Goal: Task Accomplishment & Management: Use online tool/utility

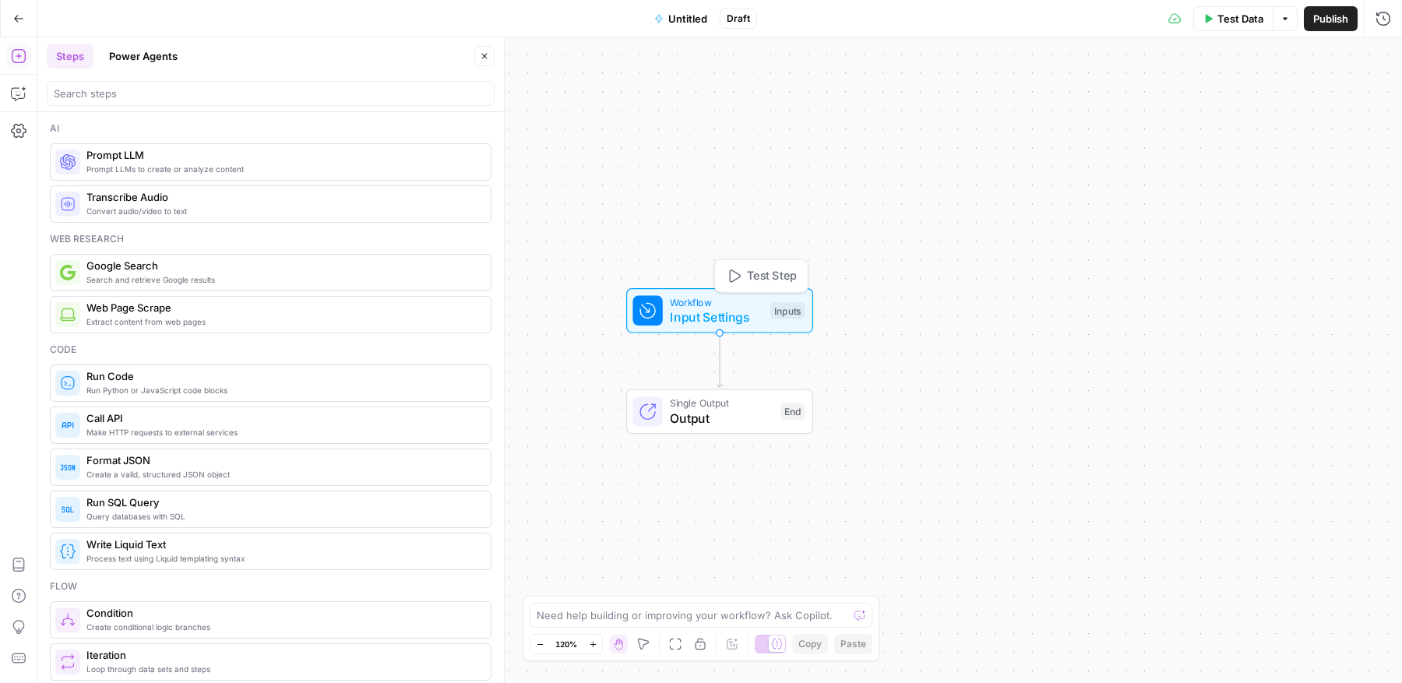
click at [728, 314] on span "Input Settings" at bounding box center [716, 317] width 93 height 19
click at [1212, 108] on span "Add Field" at bounding box center [1226, 106] width 45 height 16
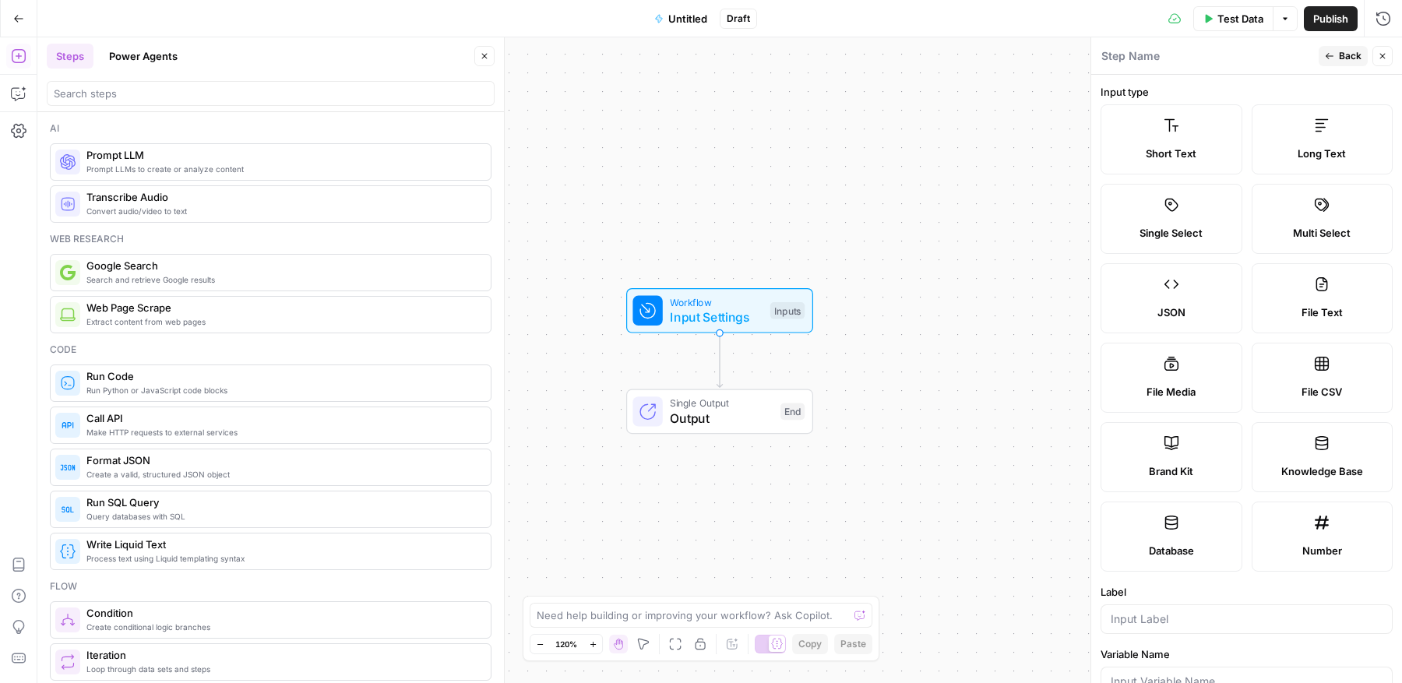
click at [1192, 277] on label "JSON" at bounding box center [1172, 298] width 142 height 70
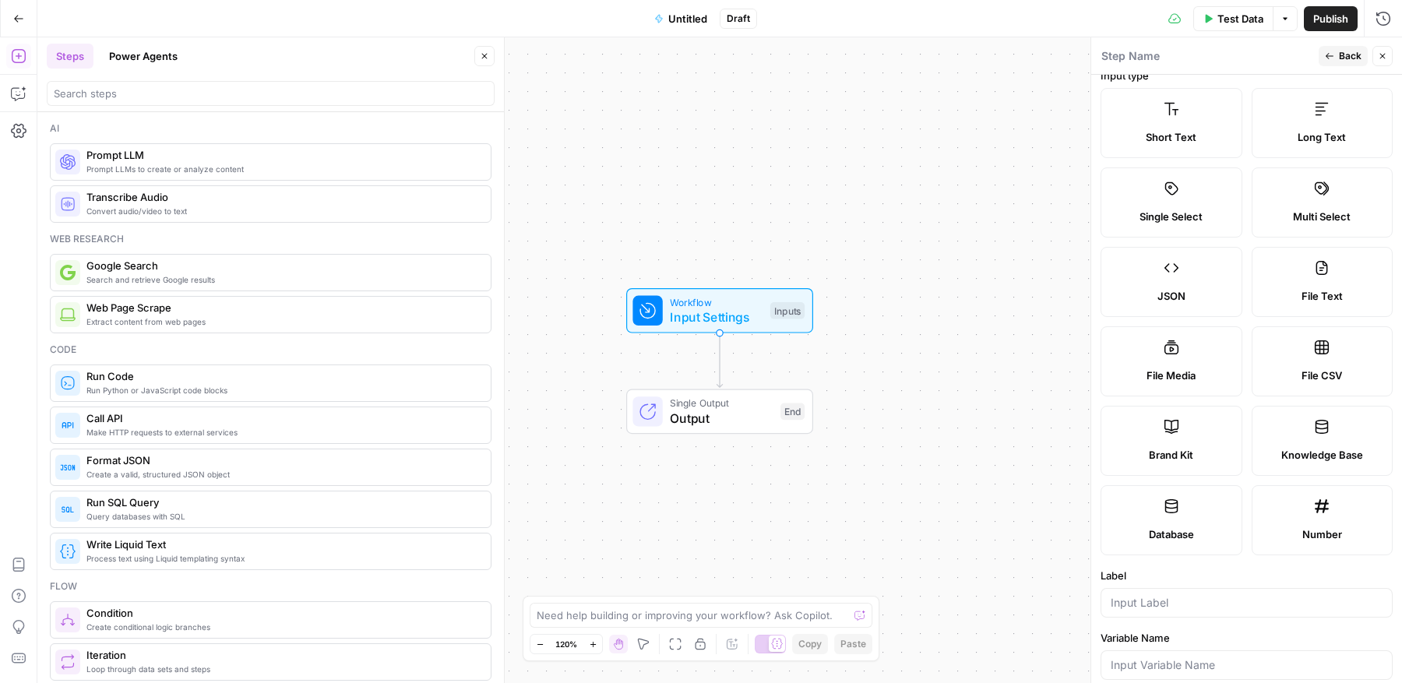
click at [1168, 608] on div at bounding box center [1247, 603] width 292 height 30
type input "[URL] output"
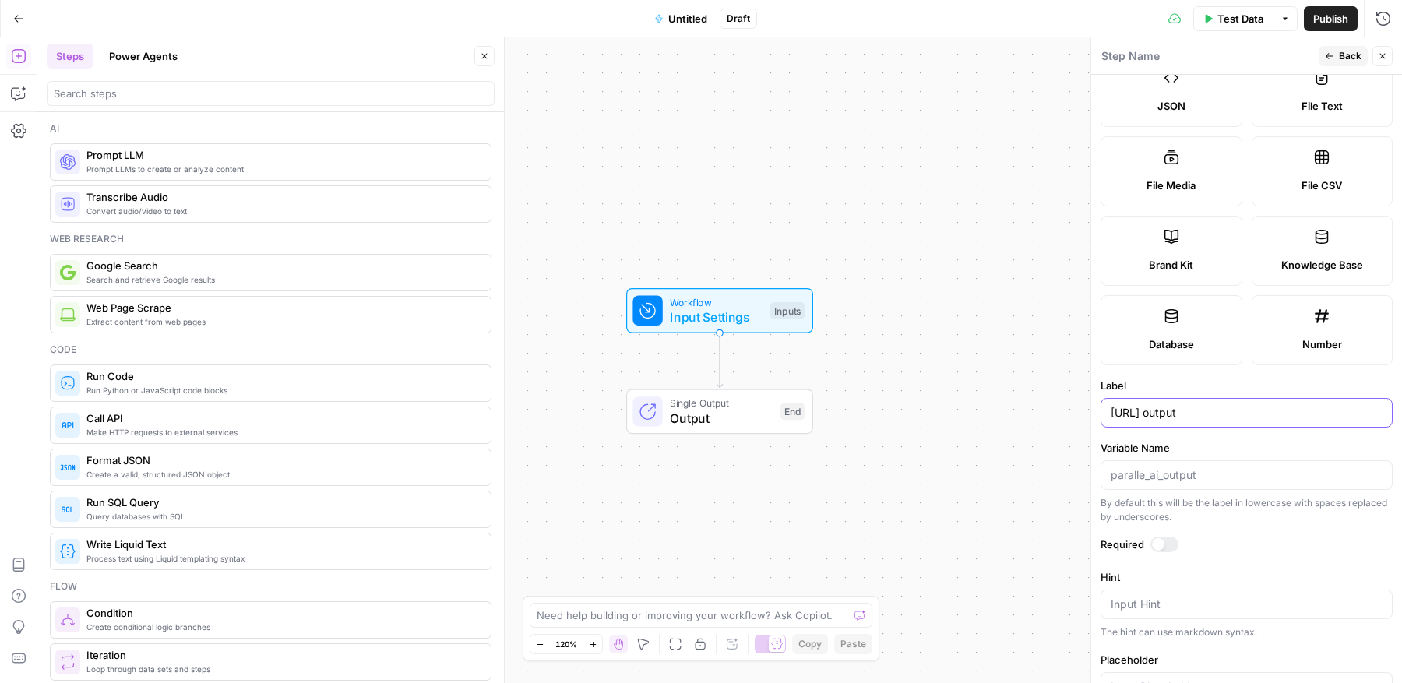
scroll to position [308, 0]
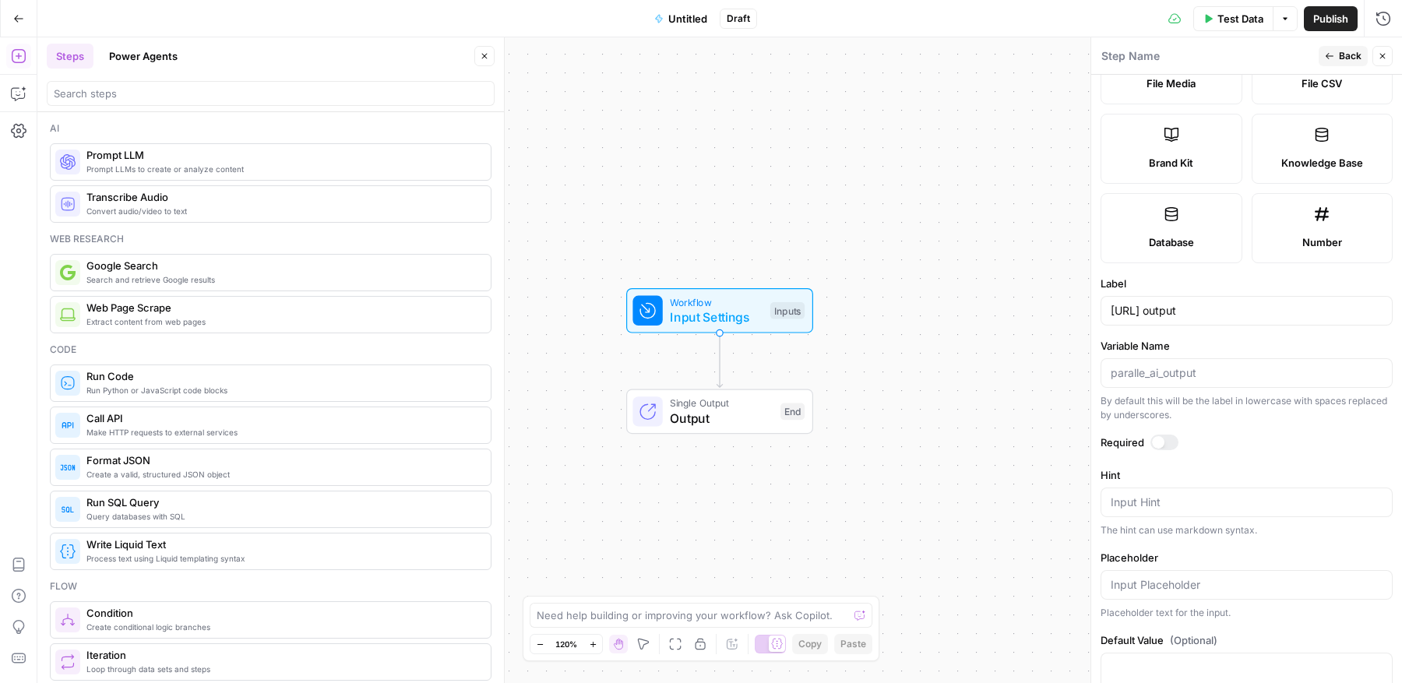
click at [1384, 57] on icon "button" at bounding box center [1382, 55] width 9 height 9
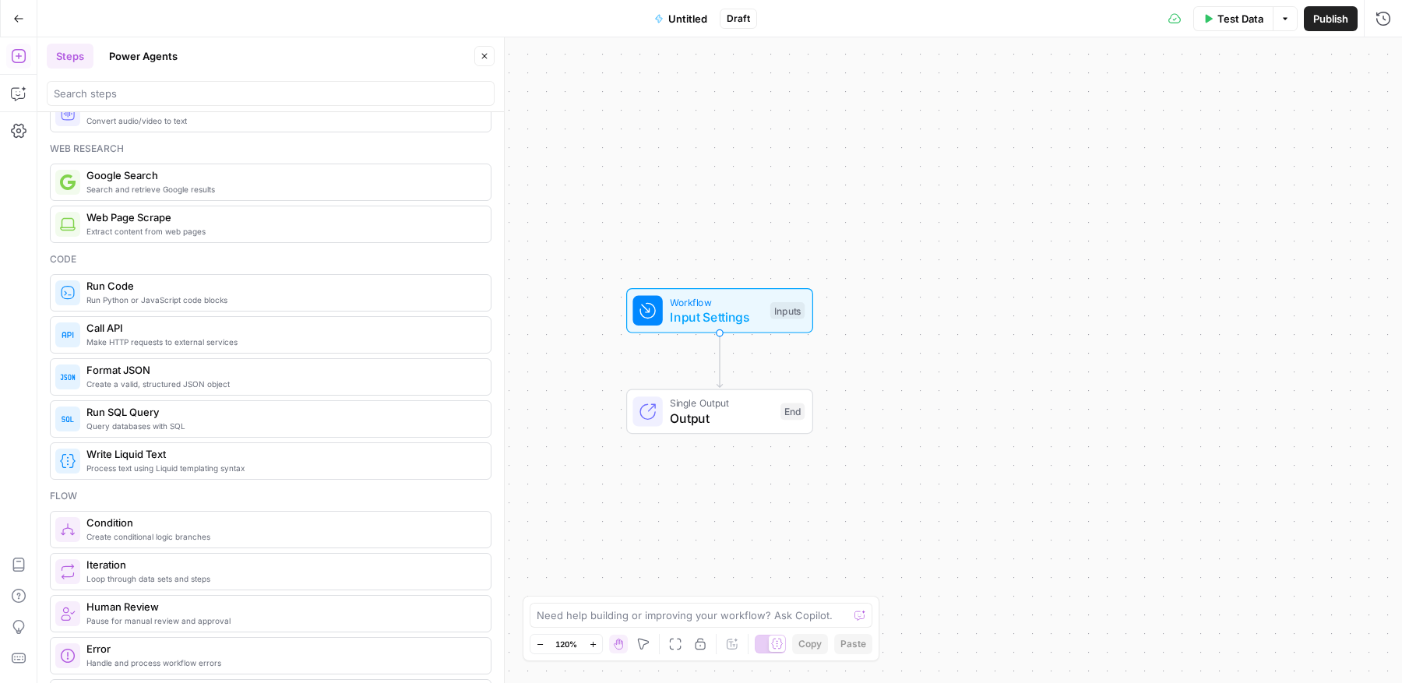
scroll to position [0, 0]
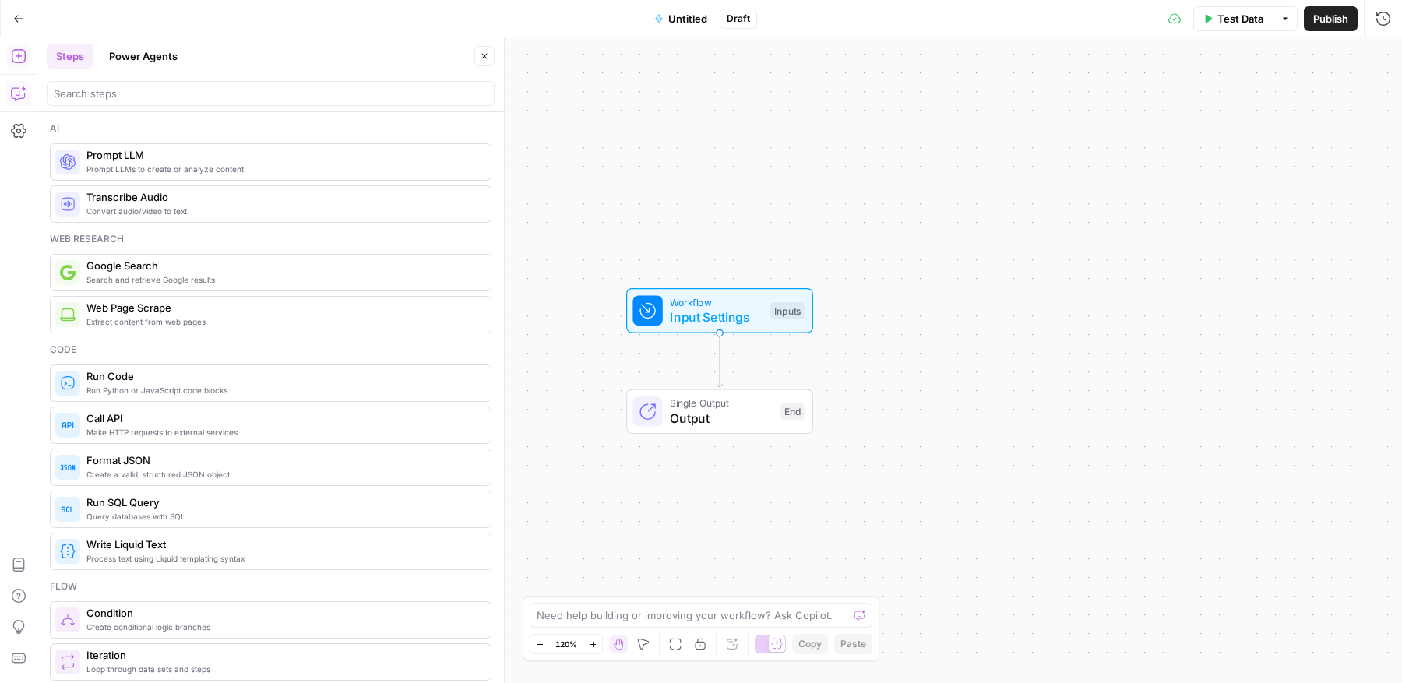
click at [19, 93] on icon "button" at bounding box center [19, 94] width 16 height 16
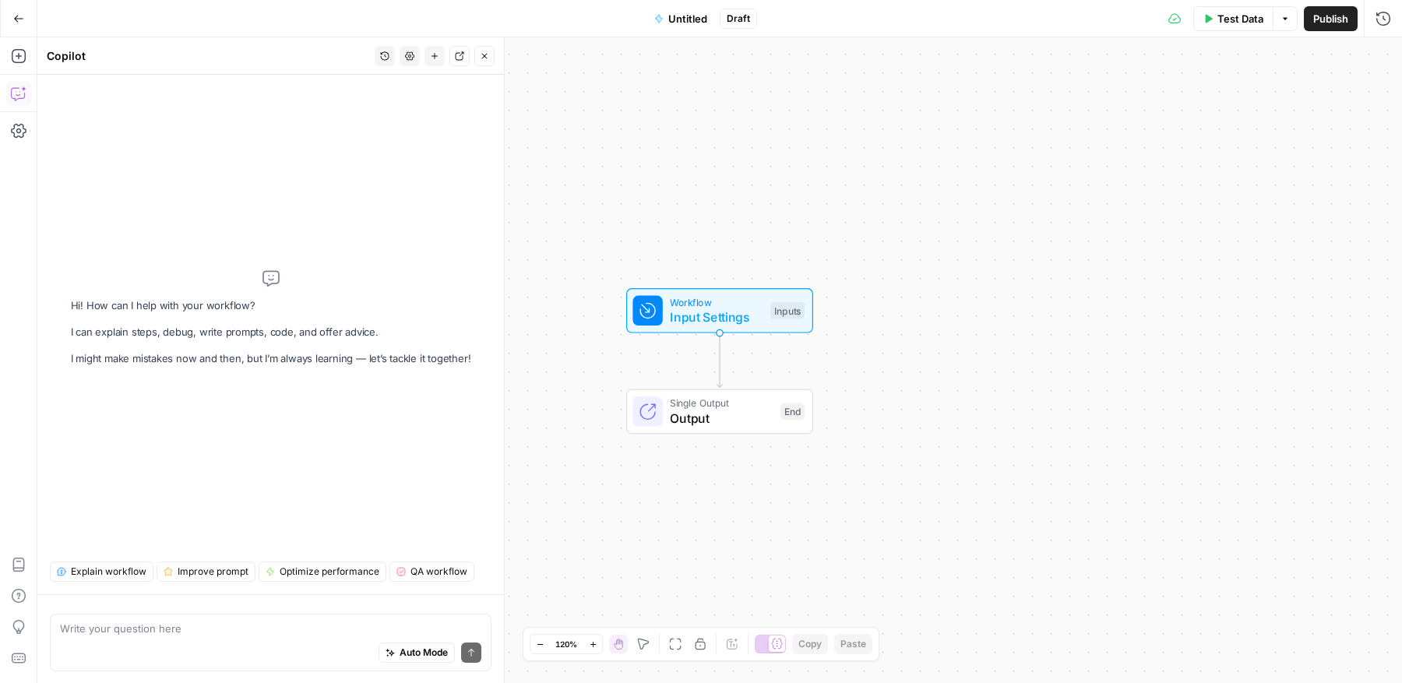
click at [259, 642] on div "Auto Mode Send" at bounding box center [270, 653] width 421 height 34
click at [722, 312] on span "Input Settings" at bounding box center [716, 317] width 93 height 19
drag, startPoint x: 293, startPoint y: 632, endPoint x: 294, endPoint y: 625, distance: 7.9
click at [293, 632] on textarea at bounding box center [270, 629] width 421 height 16
paste textarea "0 apprenticeship_summary: Obtaining an [DEMOGRAPHIC_DATA] (IBEW)... 1 eligibili…"
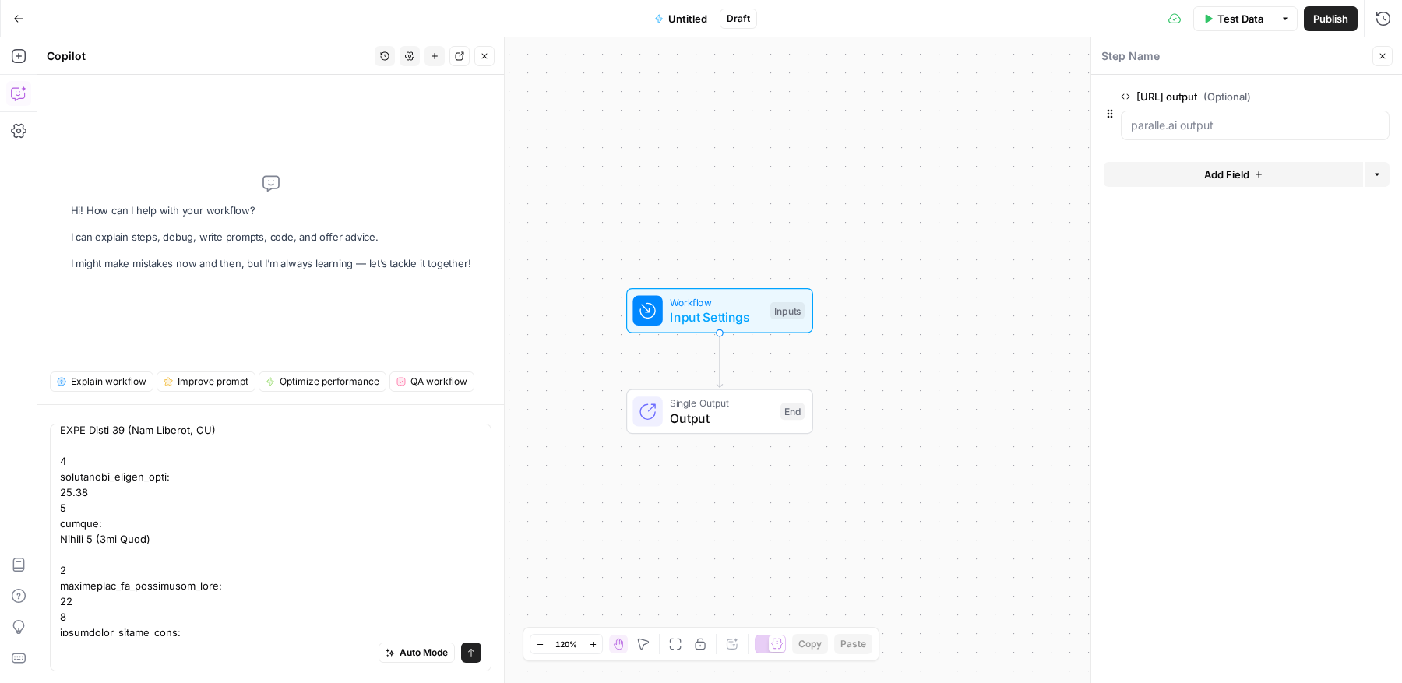
scroll to position [3143, 0]
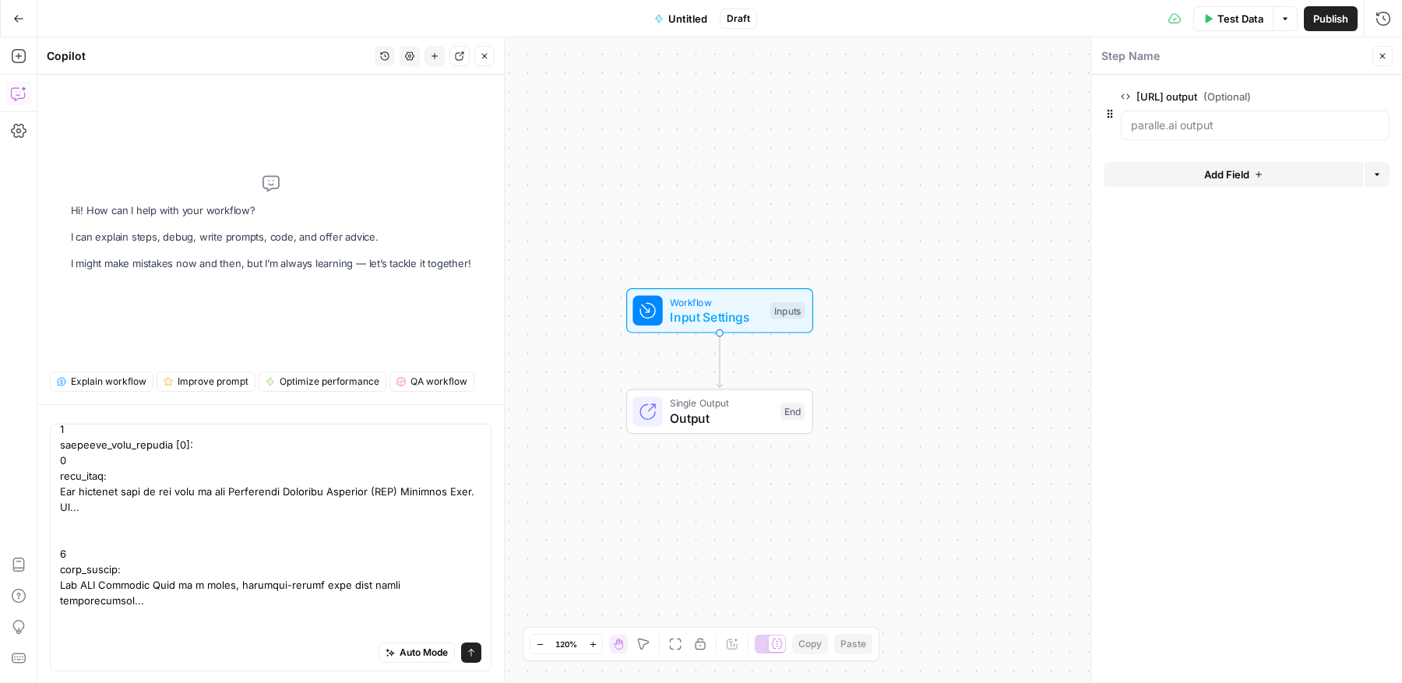
click at [206, 638] on div "Auto Mode Send" at bounding box center [270, 653] width 421 height 34
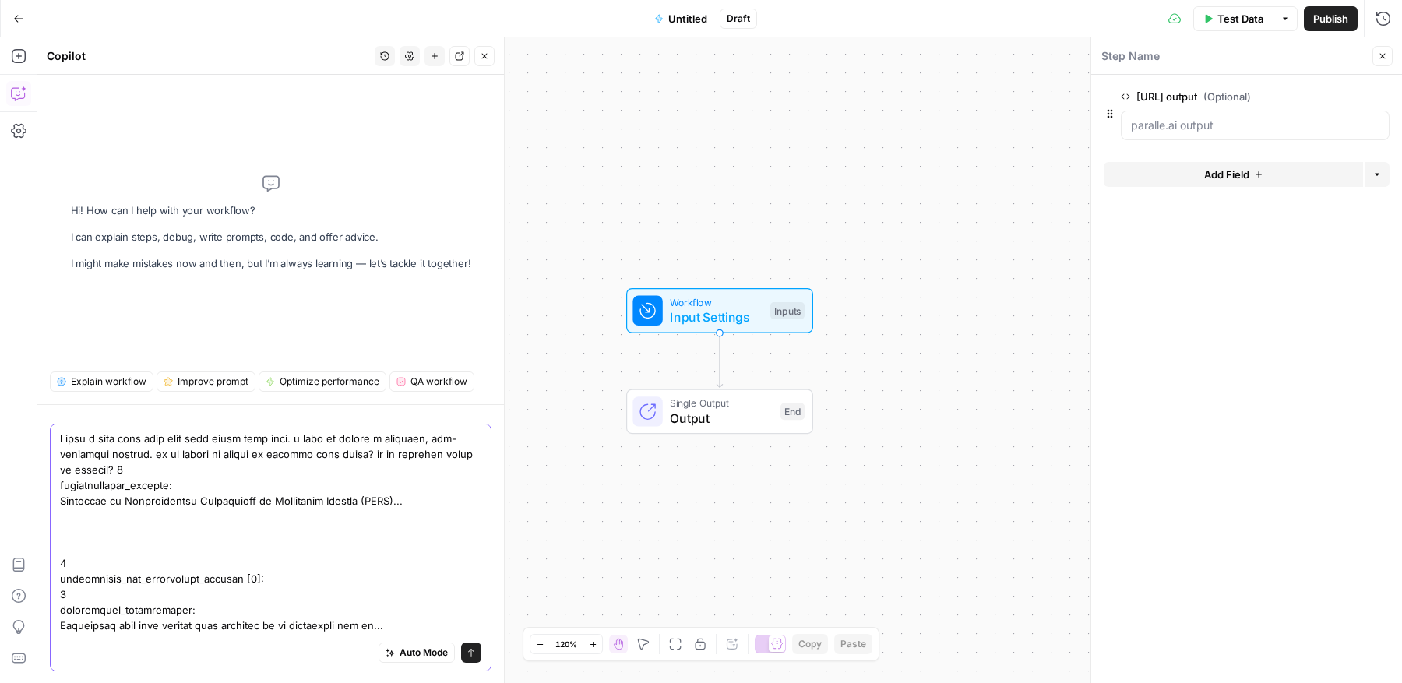
type textarea "i have a very long json file that looks like this. i want to create a readable,…"
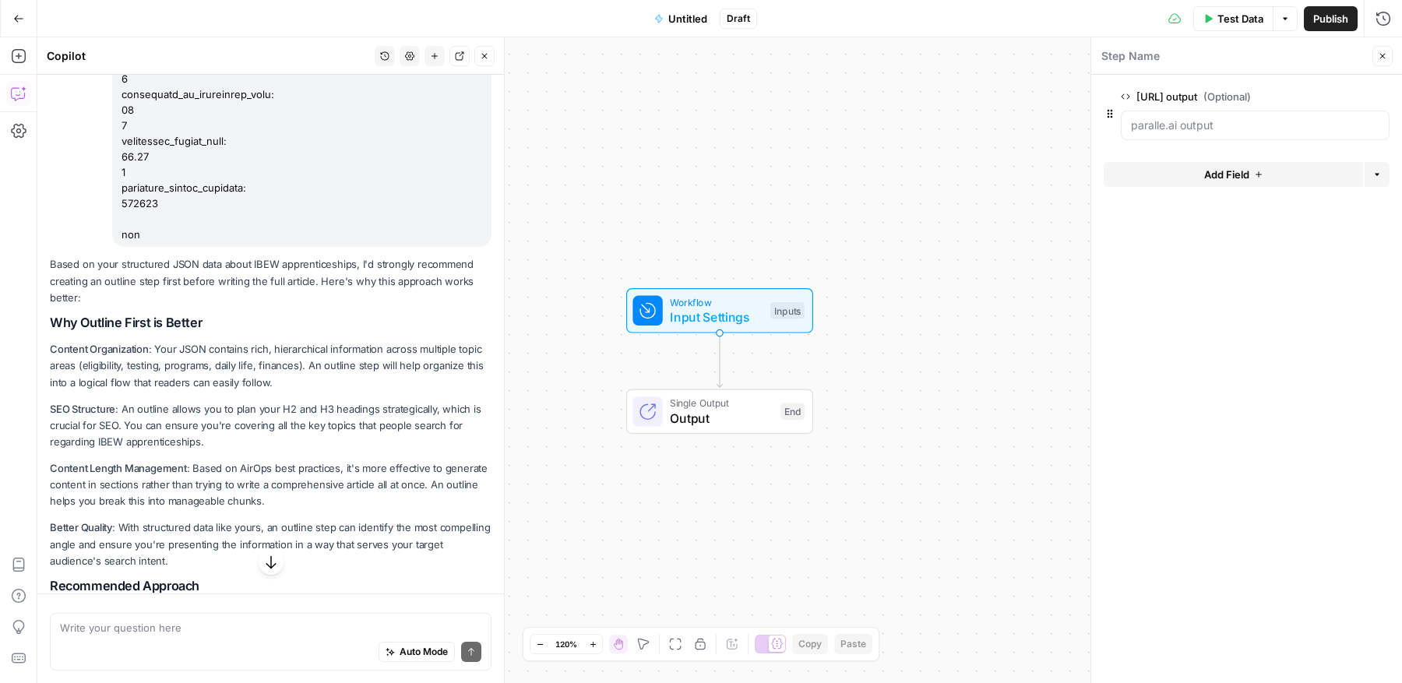
scroll to position [3656, 0]
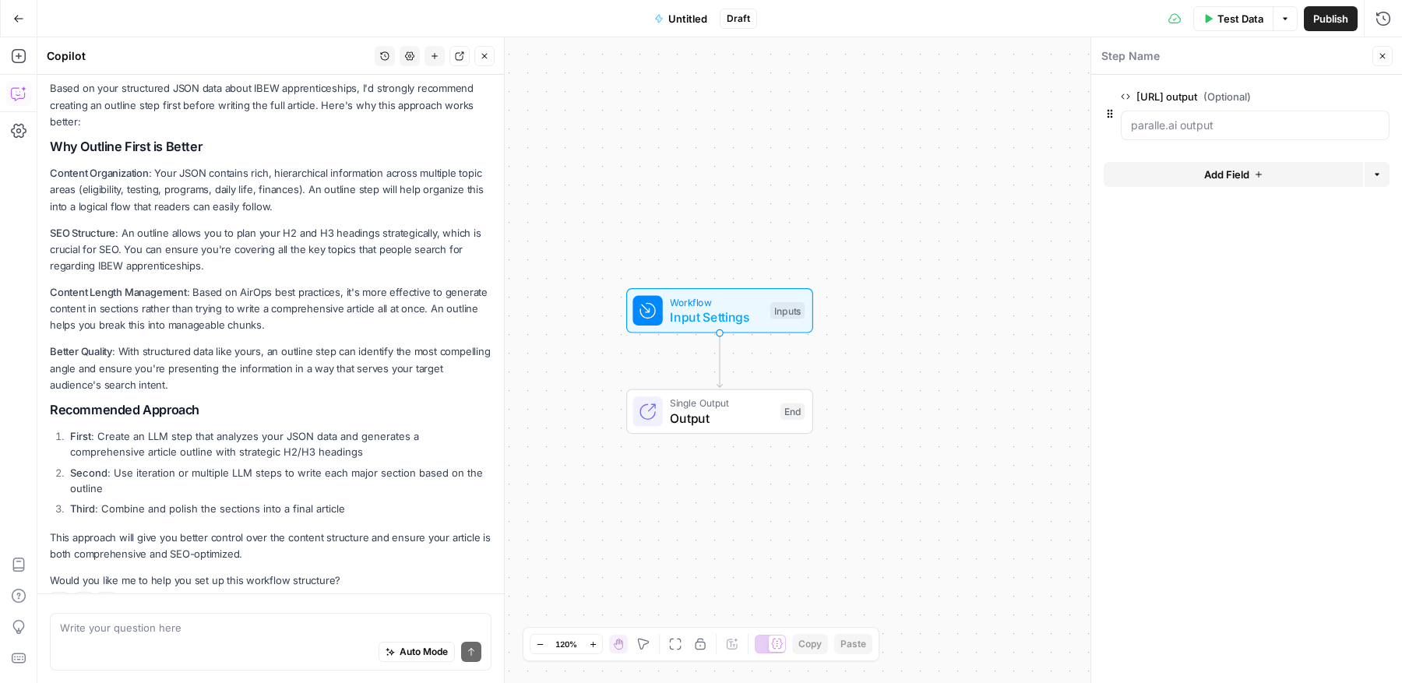
click at [339, 652] on div "Auto Mode Send" at bounding box center [270, 653] width 421 height 34
type textarea "e"
type textarea "yes"
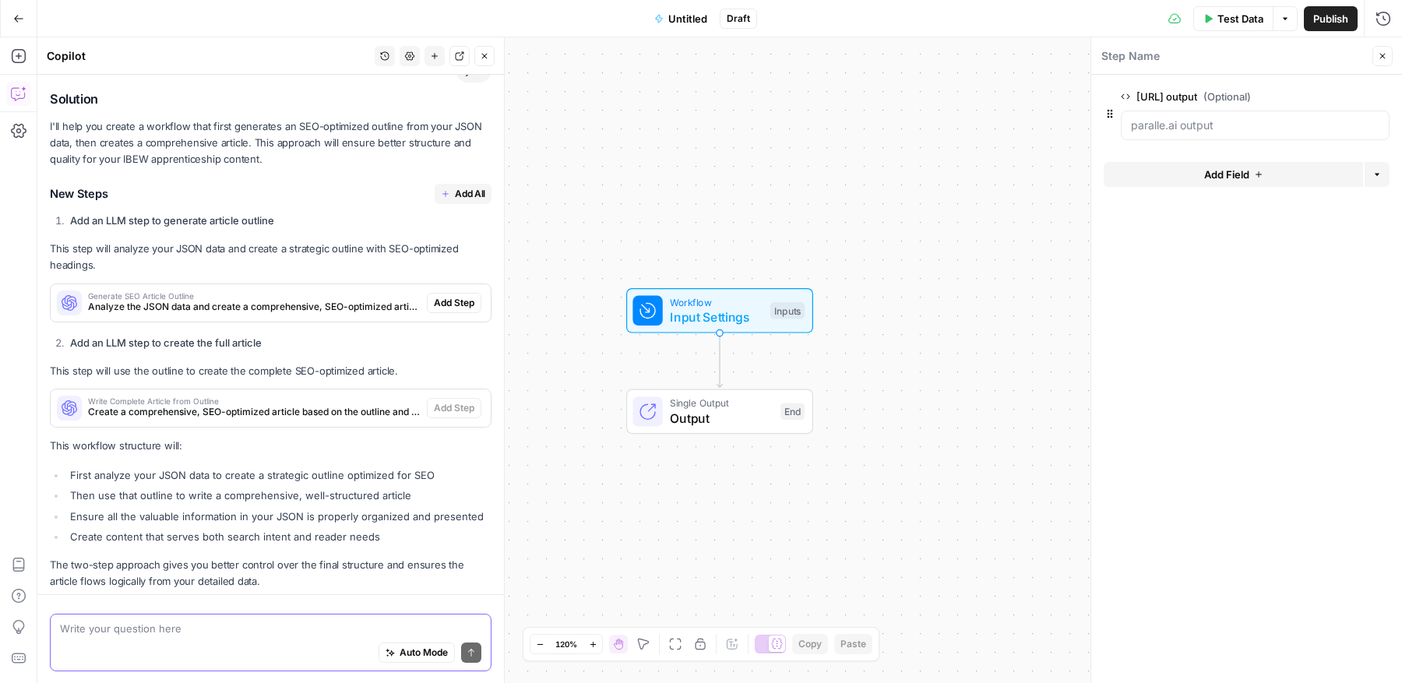
scroll to position [4197, 0]
click at [680, 16] on span "Untitled" at bounding box center [687, 19] width 39 height 16
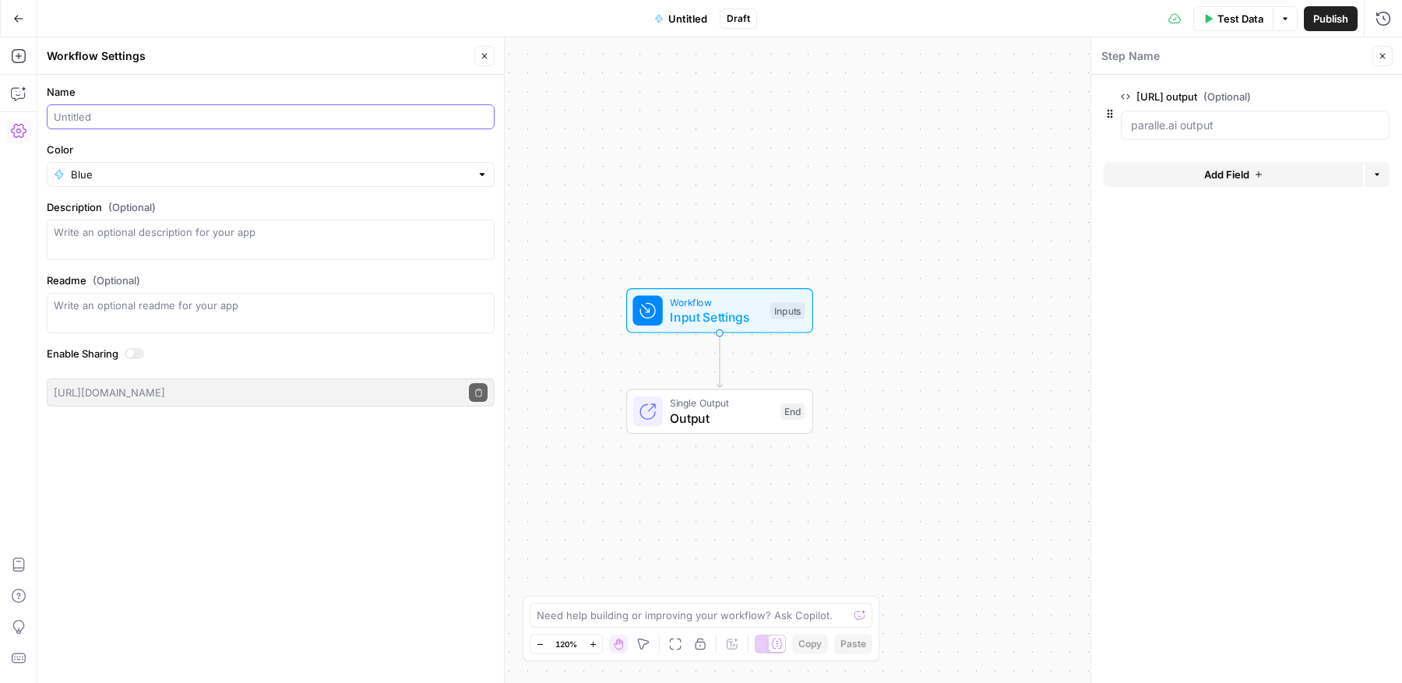
click at [306, 117] on input "Name" at bounding box center [271, 117] width 434 height 16
type input "[URL] (JSON) > Article"
click at [302, 167] on input "Color" at bounding box center [271, 175] width 400 height 16
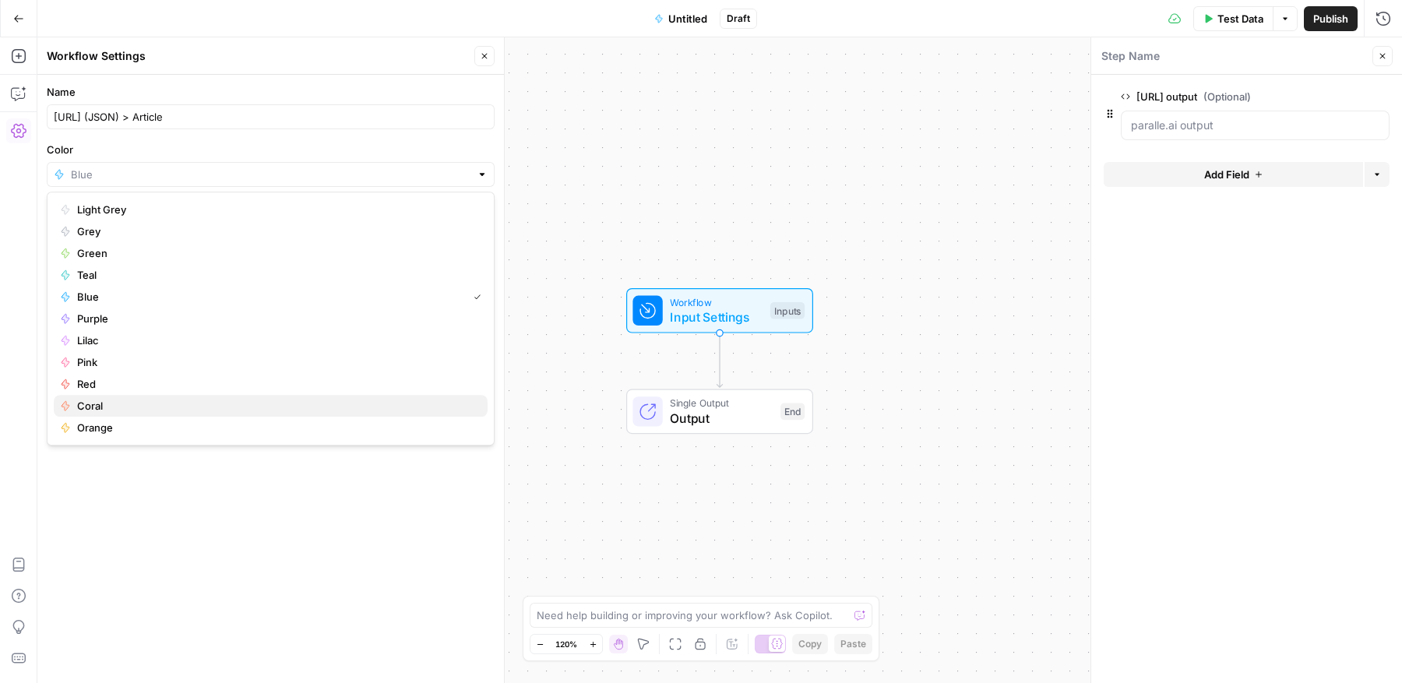
click at [239, 407] on span "Coral" at bounding box center [276, 406] width 398 height 16
type input "Coral"
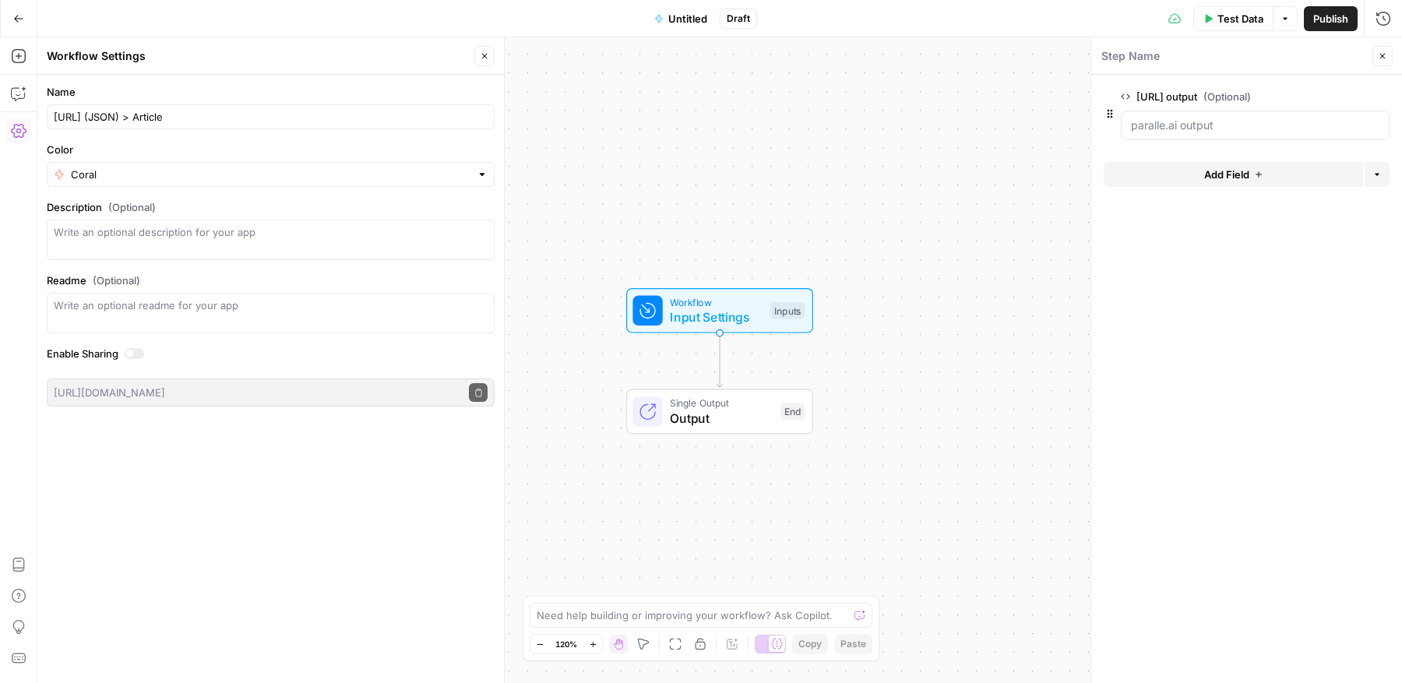
click at [257, 449] on div "Name [URL] (JSON) > Article Color Coral Description (Optional) Readme (Optional…" at bounding box center [270, 379] width 467 height 609
click at [789, 65] on div "Workflow Input Settings Inputs Single Output Output End" at bounding box center [719, 360] width 1365 height 646
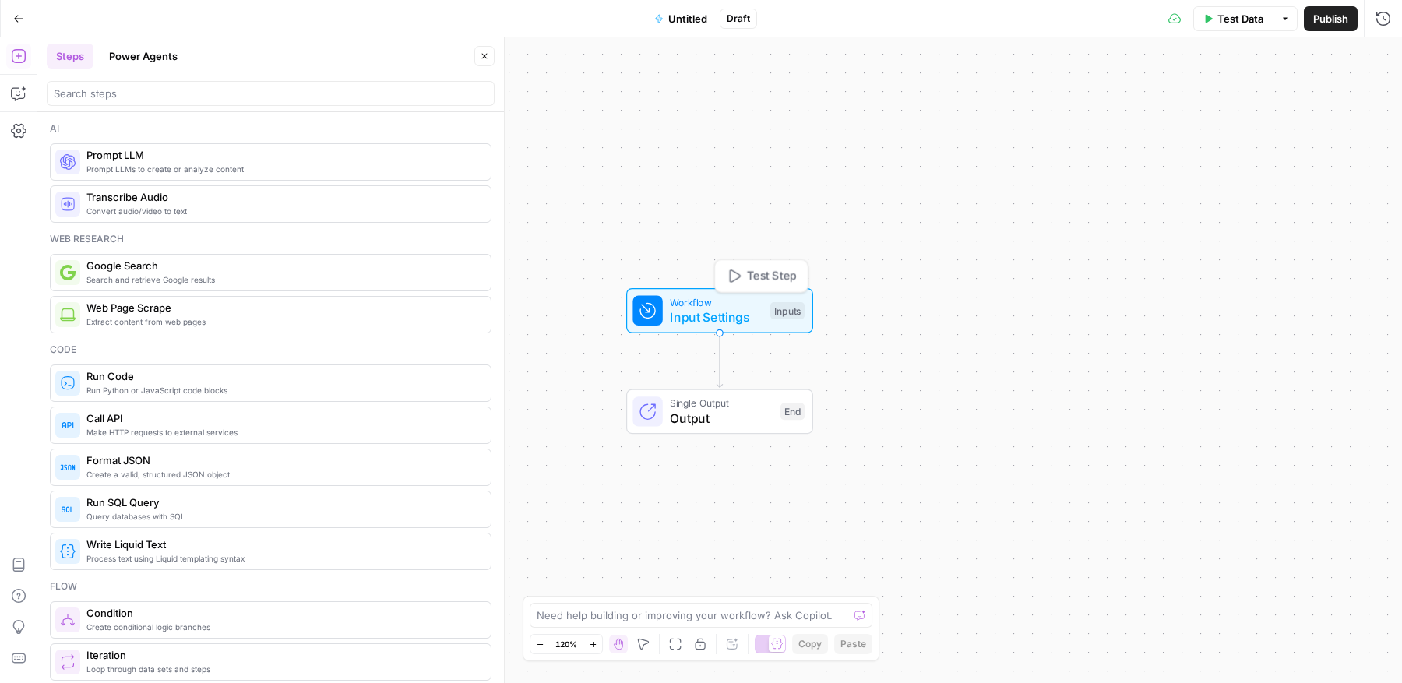
click at [707, 300] on span "Workflow" at bounding box center [716, 301] width 93 height 15
